Goal: Task Accomplishment & Management: Complete application form

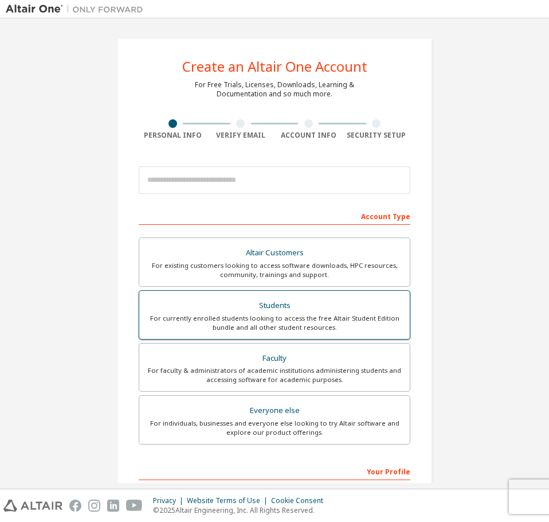
click at [299, 326] on div "For currently enrolled students looking to access the free Altair Student Editi…" at bounding box center [274, 323] width 257 height 18
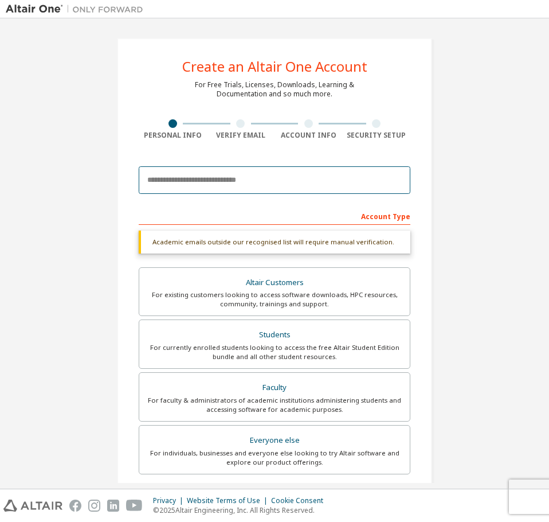
click at [156, 192] on input "email" at bounding box center [275, 180] width 272 height 28
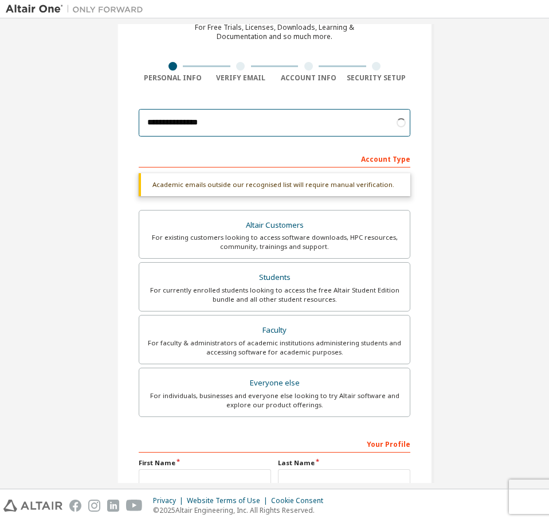
scroll to position [115, 0]
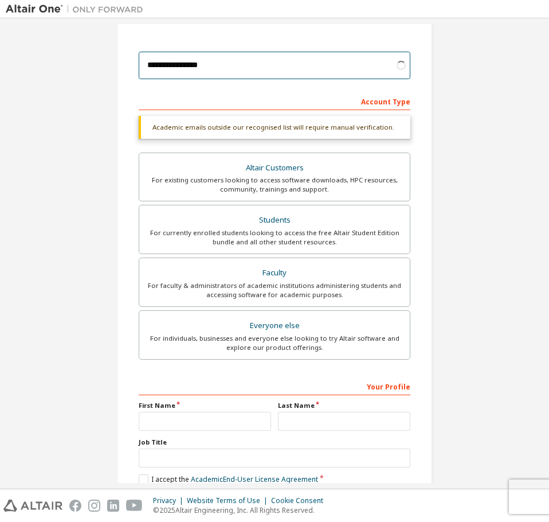
type input "**********"
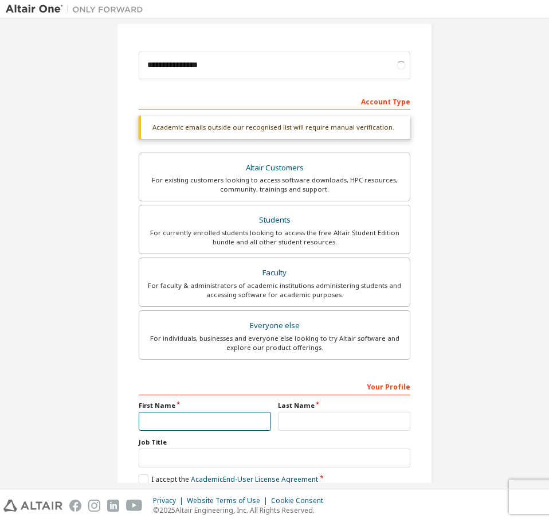
click at [193, 422] on input "text" at bounding box center [205, 421] width 132 height 19
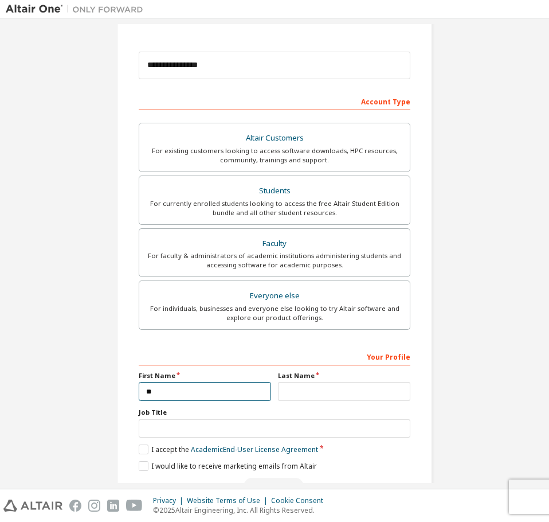
type input "*"
type input "**"
type input "*"
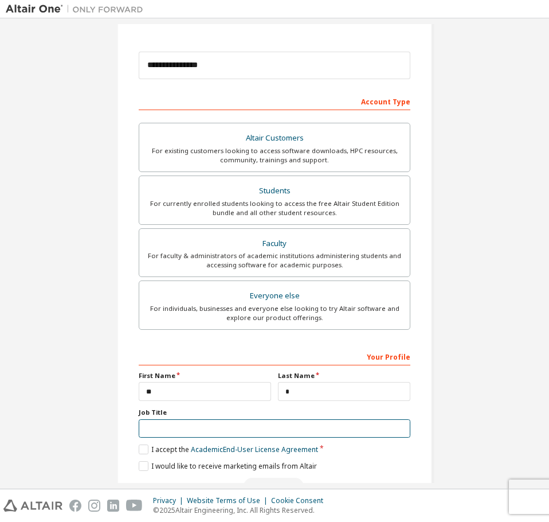
type input "*"
type input "**"
click at [144, 449] on label "I accept the Academic End-User License Agreement" at bounding box center [228, 449] width 179 height 10
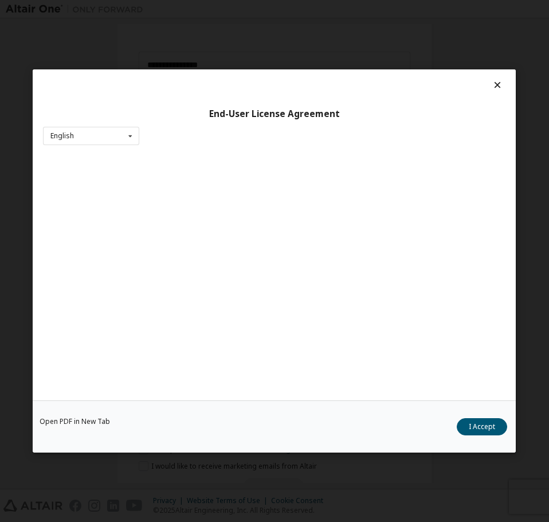
click at [139, 466] on div "End-User License Agreement English English Open PDF in [GEOGRAPHIC_DATA] I Acce…" at bounding box center [274, 261] width 549 height 522
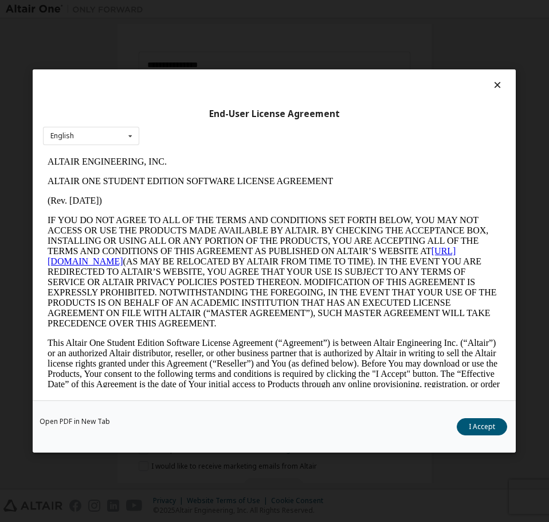
scroll to position [0, 0]
click at [505, 424] on button "I Accept" at bounding box center [482, 426] width 50 height 17
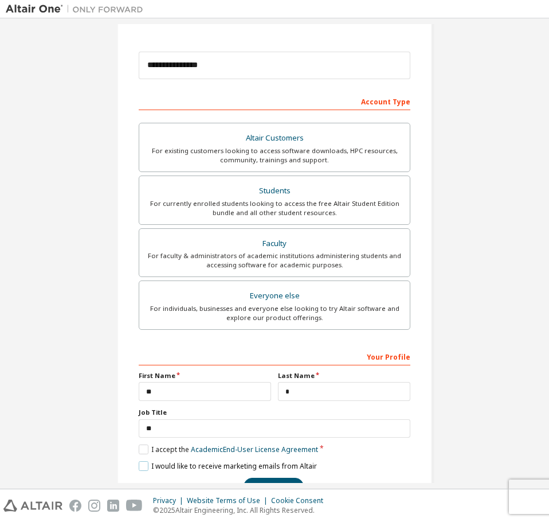
click at [141, 467] on label "I would like to receive marketing emails from Altair" at bounding box center [228, 466] width 178 height 10
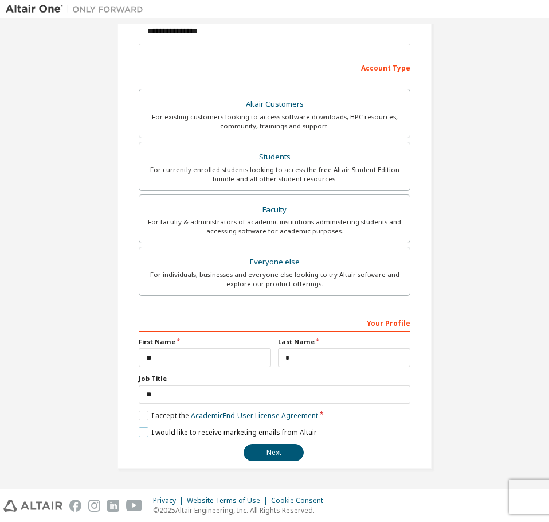
click at [142, 437] on label "I would like to receive marketing emails from Altair" at bounding box center [228, 432] width 178 height 10
click at [260, 455] on button "Next" at bounding box center [274, 452] width 60 height 17
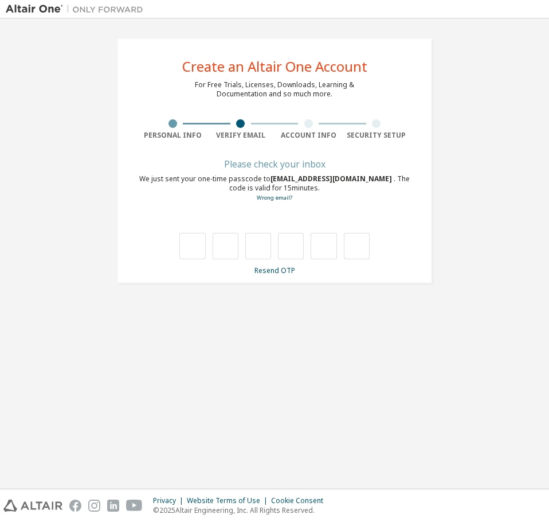
scroll to position [0, 0]
type input "*"
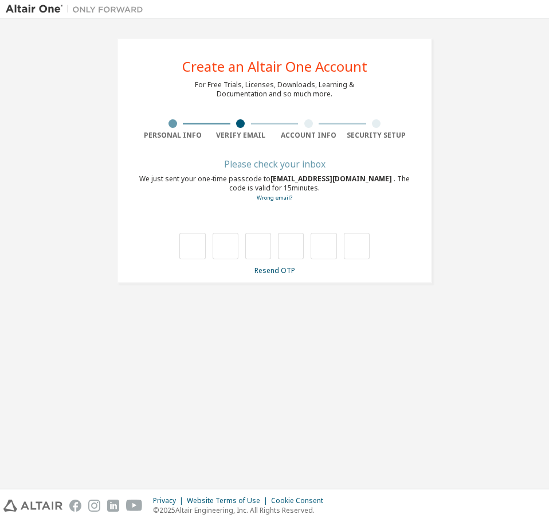
type input "*"
